Goal: Contribute content: Add original content to the website for others to see

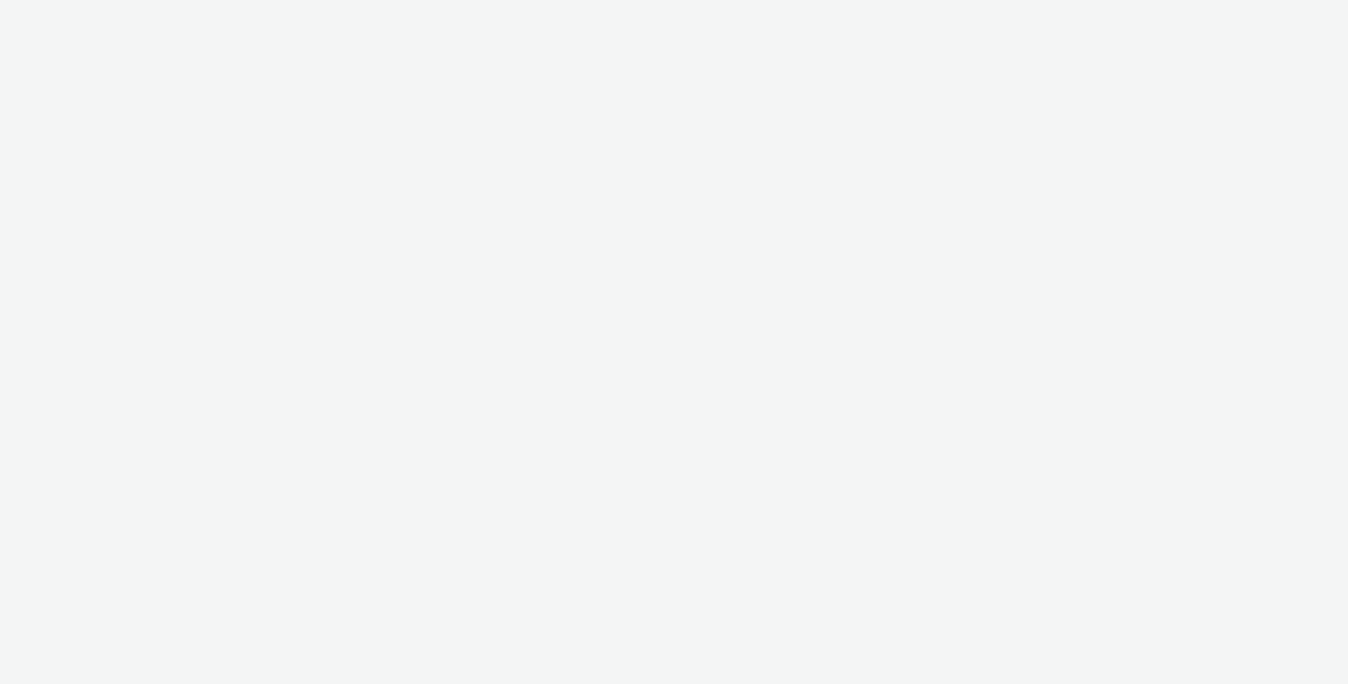
select select "11a7df10-284f-415c-b52a-427acf4c31ae"
select select "75a9a1c6-4a3b-42a3-8a2e-a6fed47b6934"
select select "11a7df10-284f-415c-b52a-427acf4c31ae"
select select "75a9a1c6-4a3b-42a3-8a2e-a6fed47b6934"
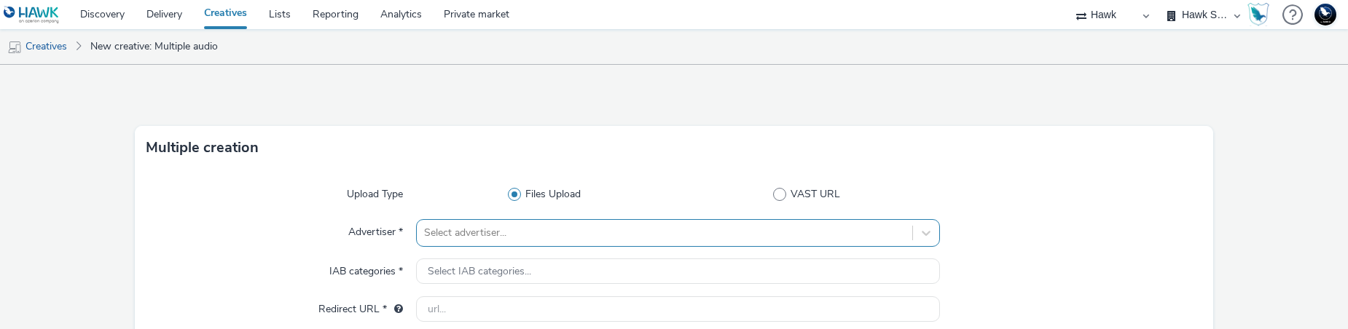
scroll to position [337, 0]
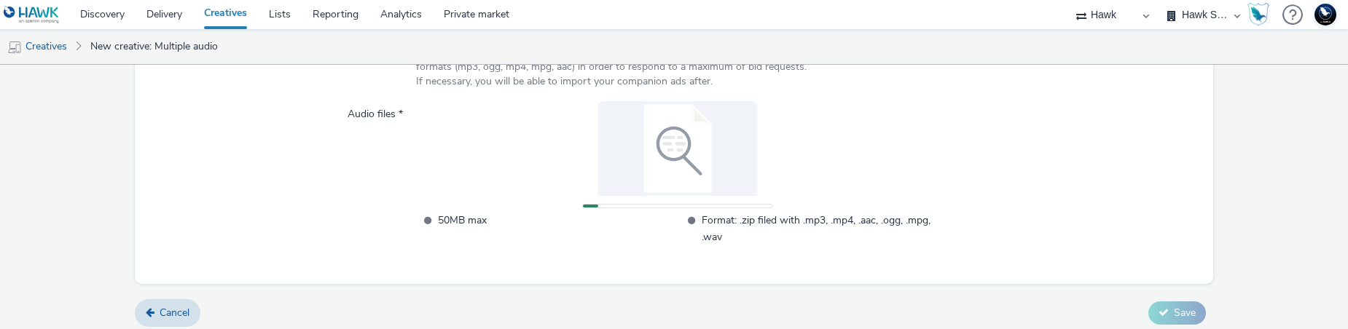
click at [861, 181] on div "50MB max Format: .zip filed with .mp3, .mp4, .aac, .ogg, .mpg, .wav" at bounding box center [678, 181] width 524 height 160
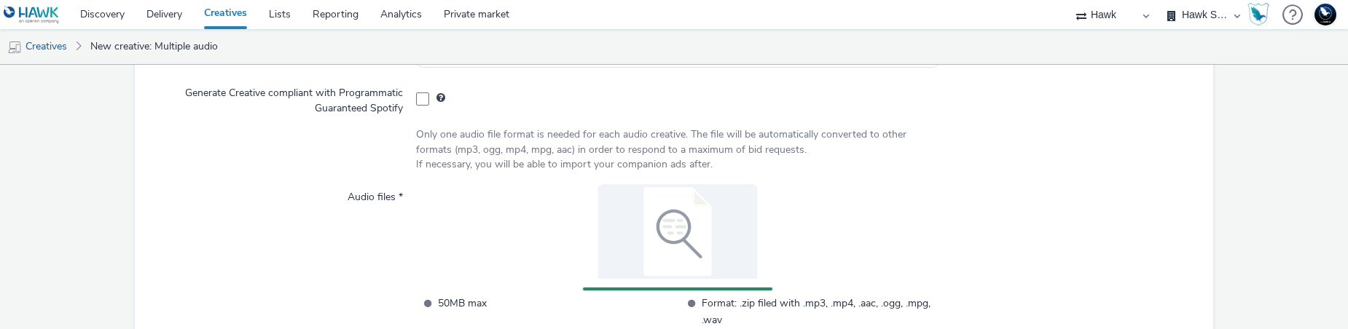
scroll to position [346, 0]
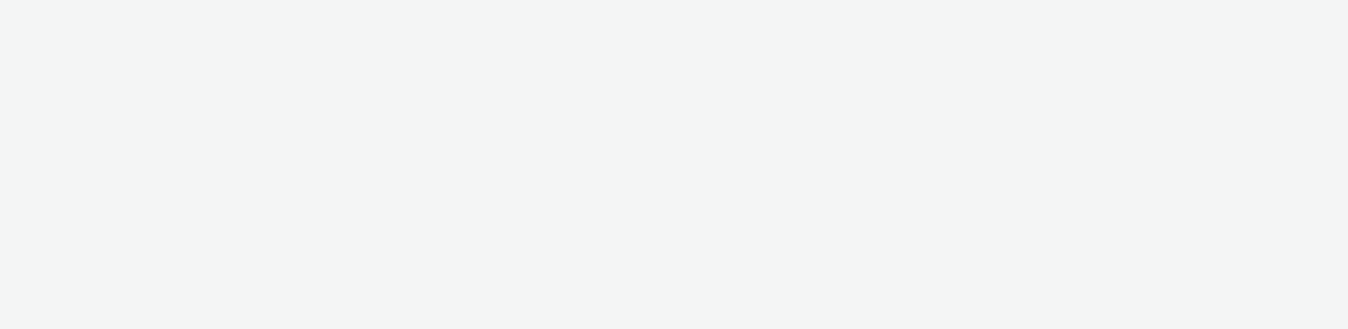
select select "11a7df10-284f-415c-b52a-427acf4c31ae"
select select "75a9a1c6-4a3b-42a3-8a2e-a6fed47b6934"
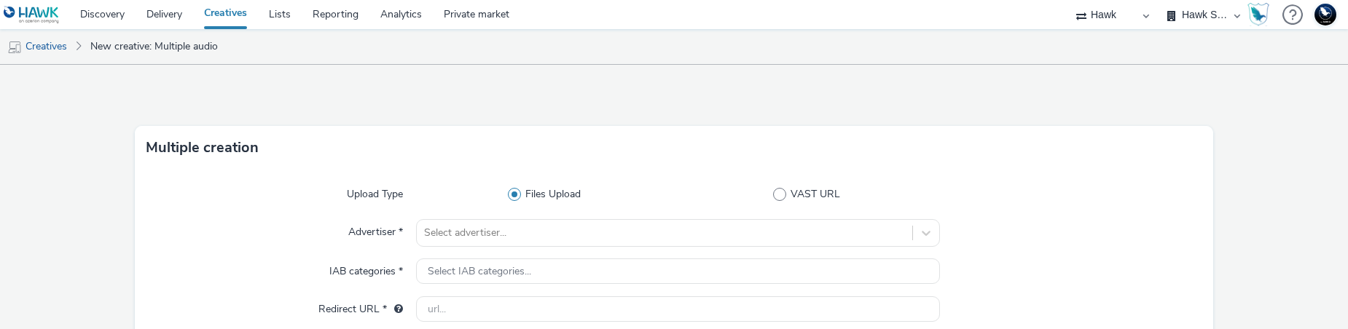
scroll to position [337, 0]
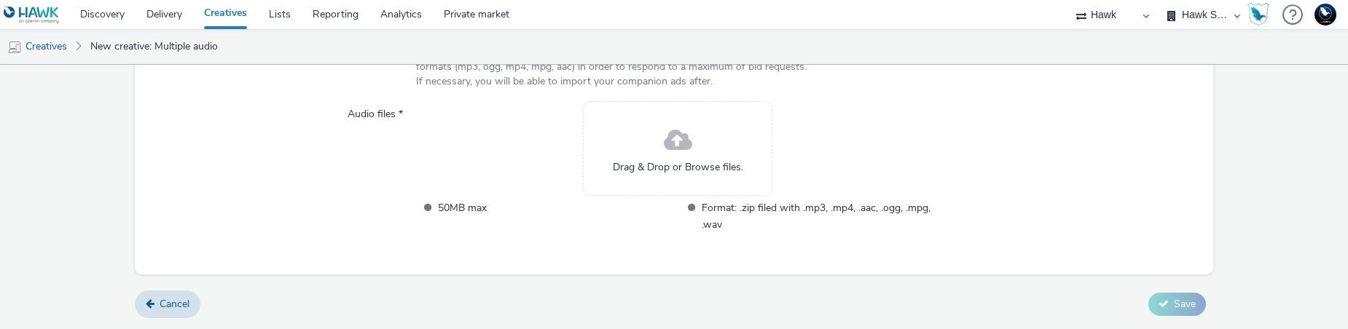
click at [643, 153] on div "Drag & Drop or Browse files." at bounding box center [677, 148] width 189 height 95
